Goal: Task Accomplishment & Management: Manage account settings

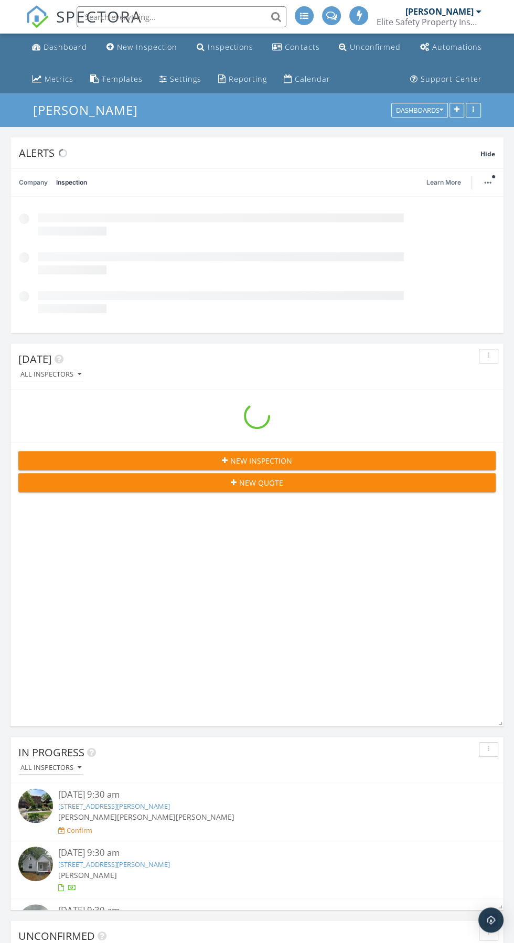
scroll to position [4181, 514]
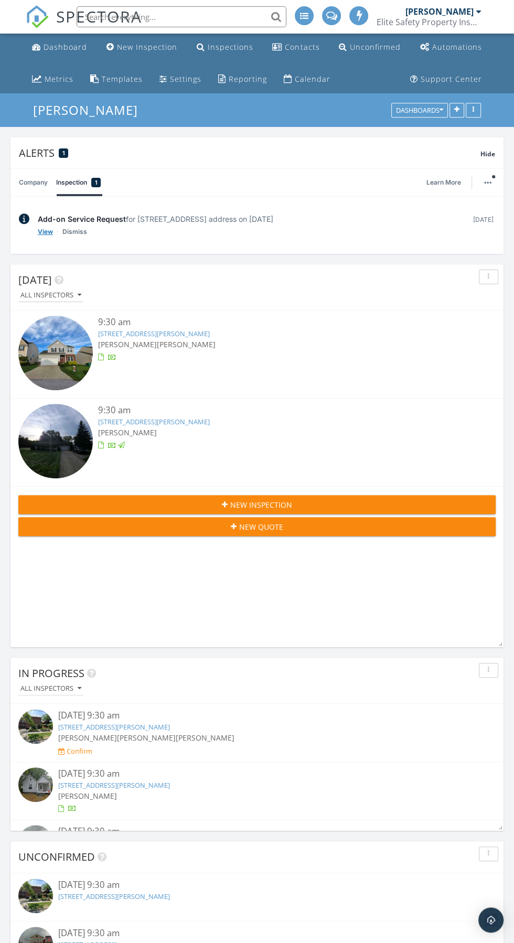
click at [50, 231] on link "View" at bounding box center [45, 232] width 15 height 10
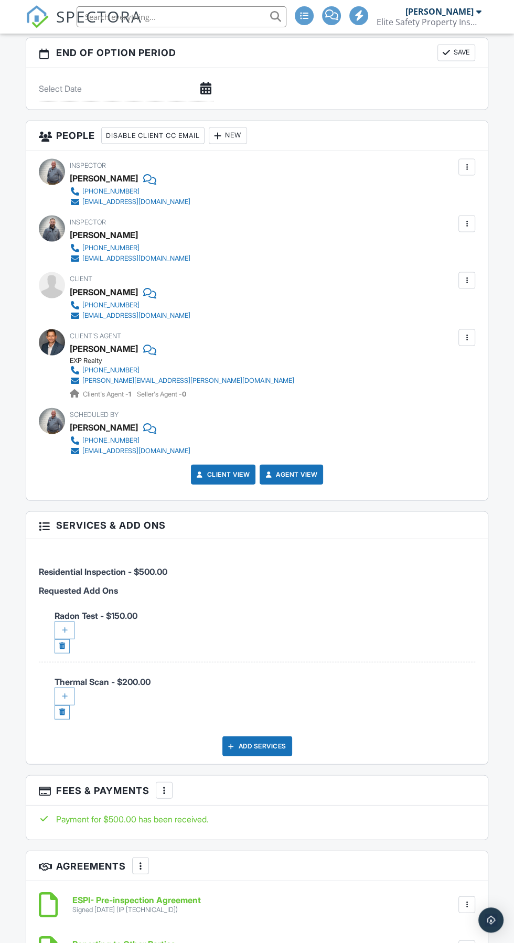
scroll to position [1314, 0]
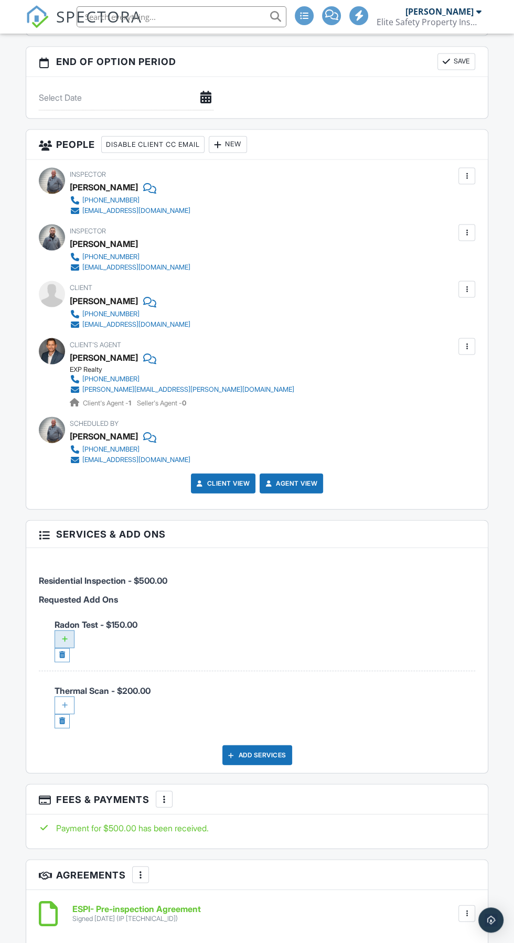
click at [64, 630] on div at bounding box center [65, 639] width 20 height 18
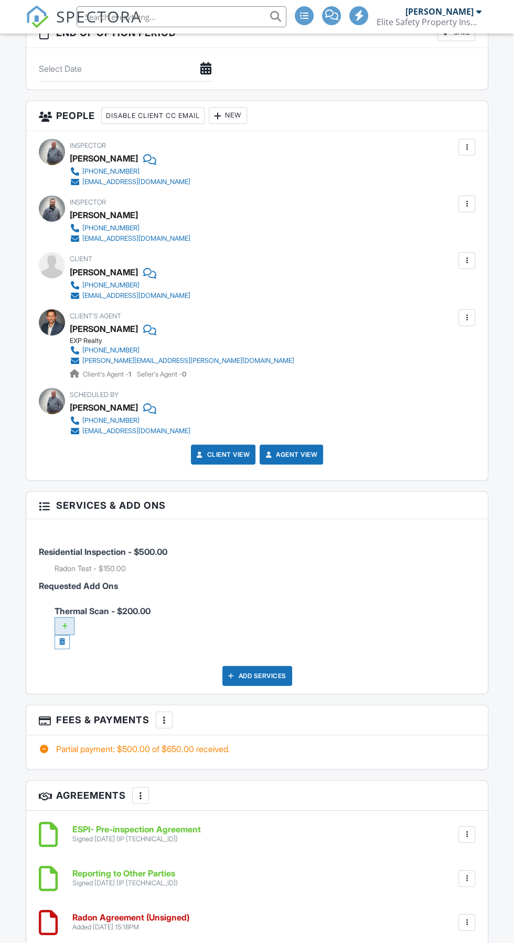
click at [67, 618] on div at bounding box center [65, 626] width 20 height 18
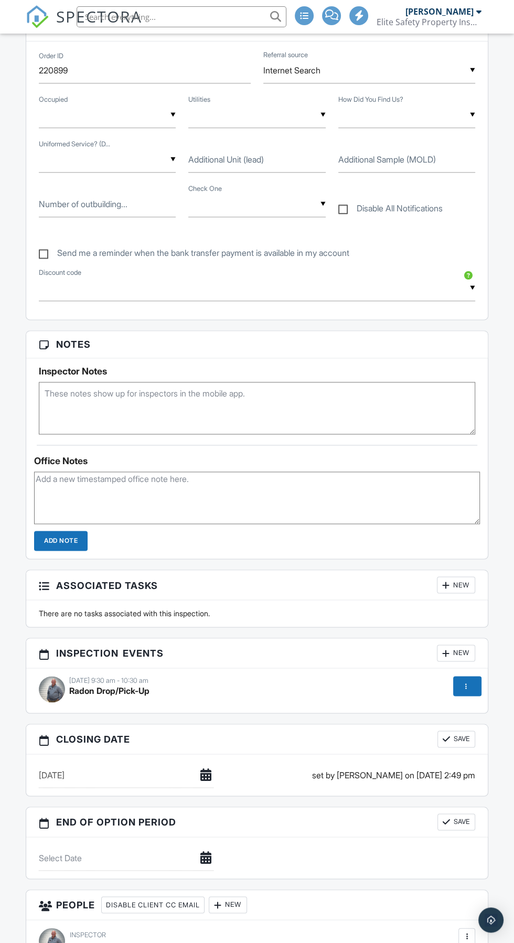
scroll to position [758, 0]
